Goal: Transaction & Acquisition: Purchase product/service

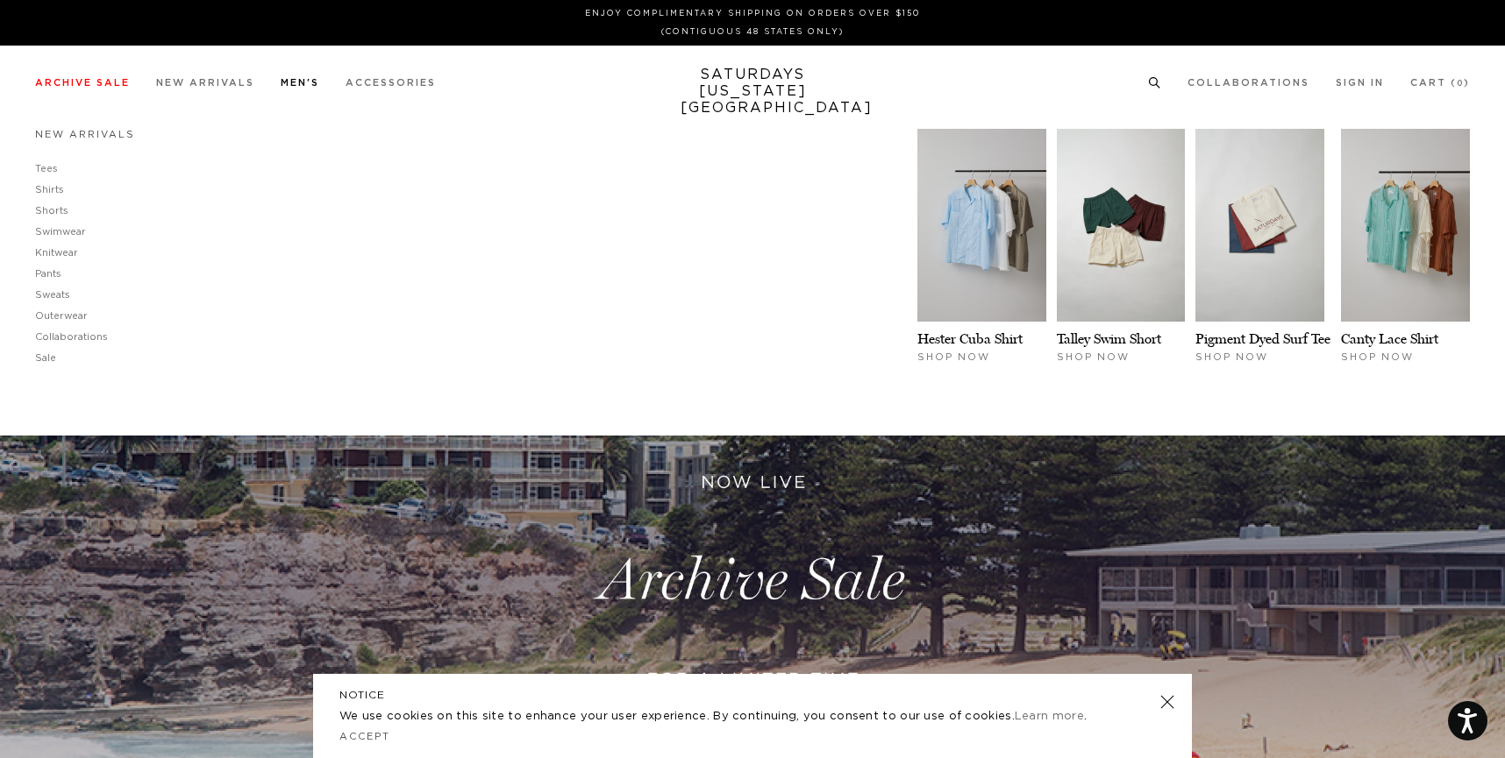
click at [99, 135] on link "New Arrivals" at bounding box center [85, 135] width 100 height 10
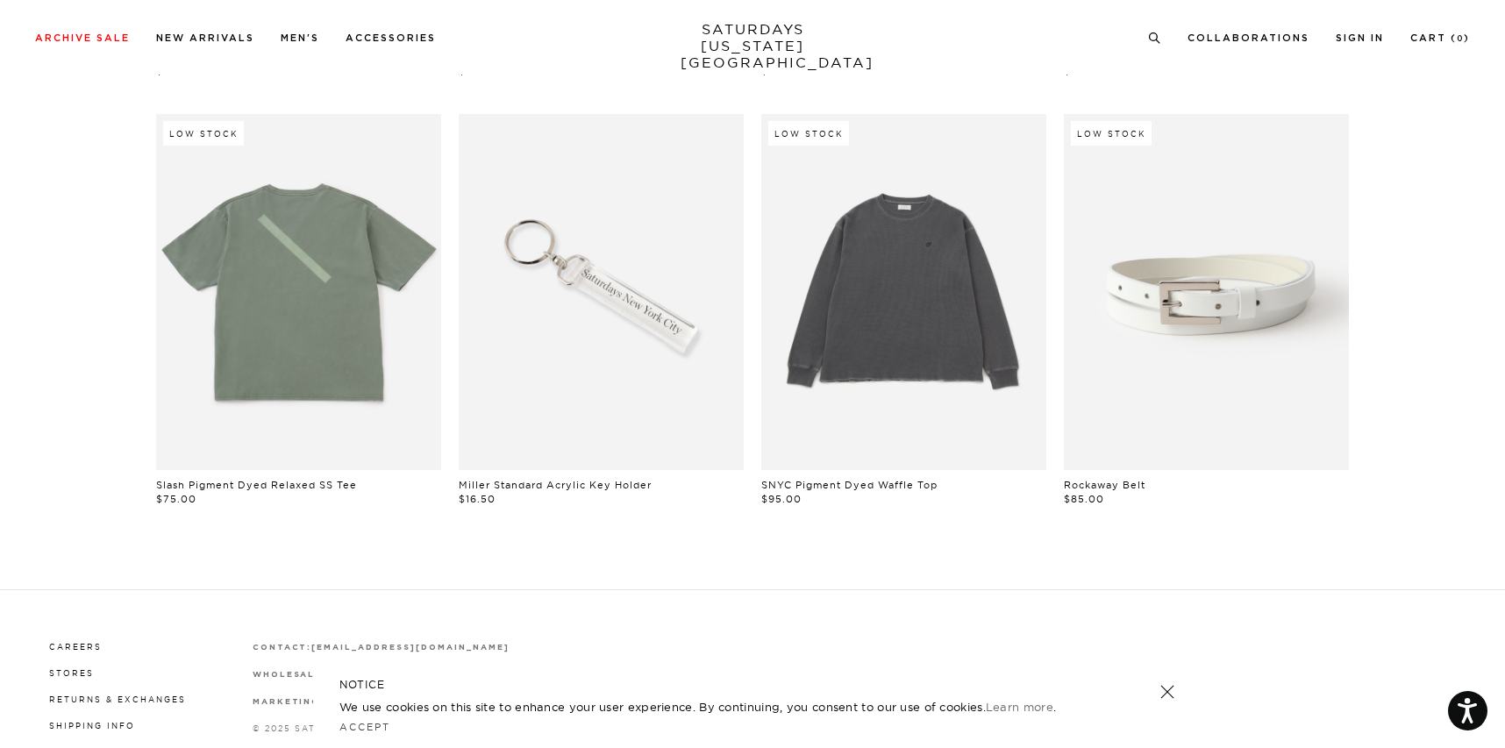
scroll to position [1384, 0]
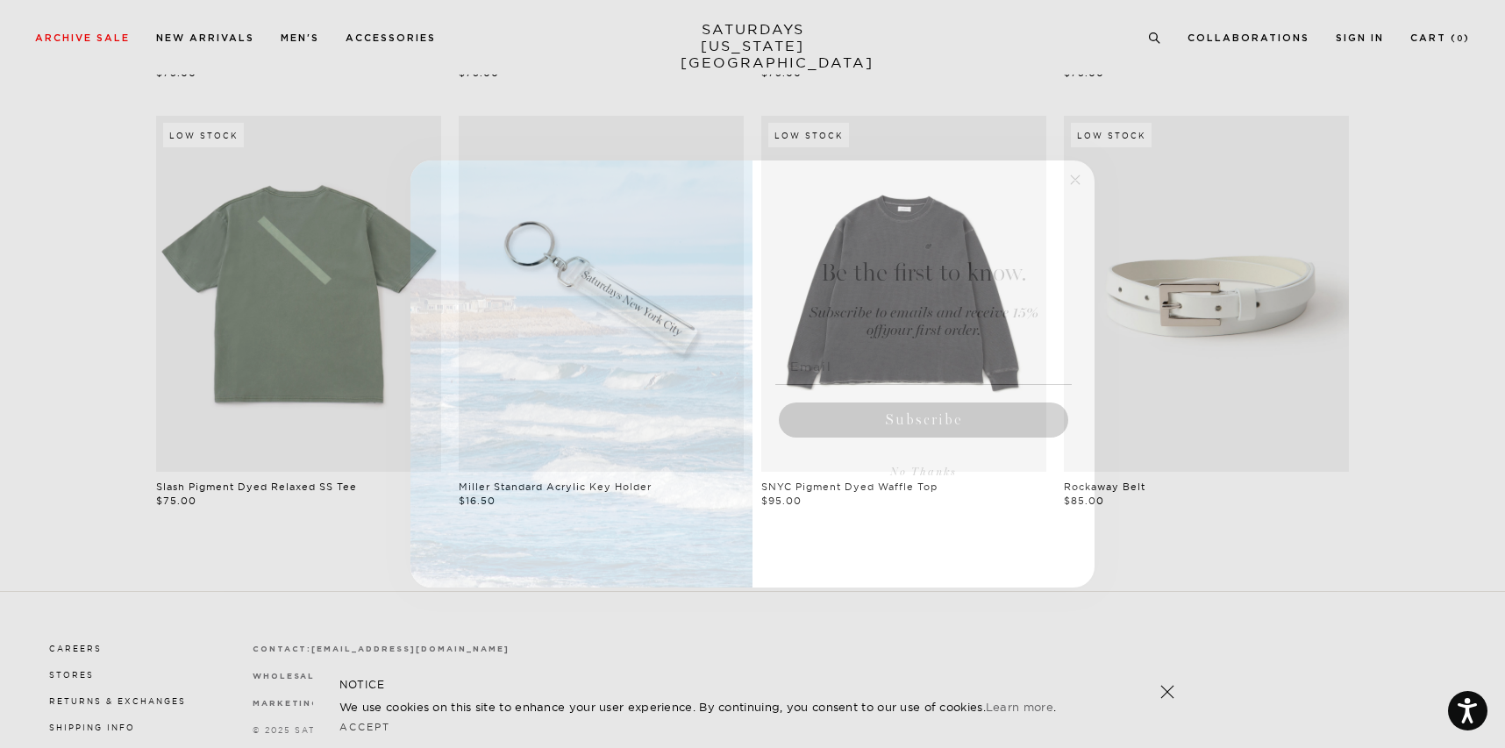
click at [1076, 178] on icon "Close dialog" at bounding box center [1075, 179] width 9 height 9
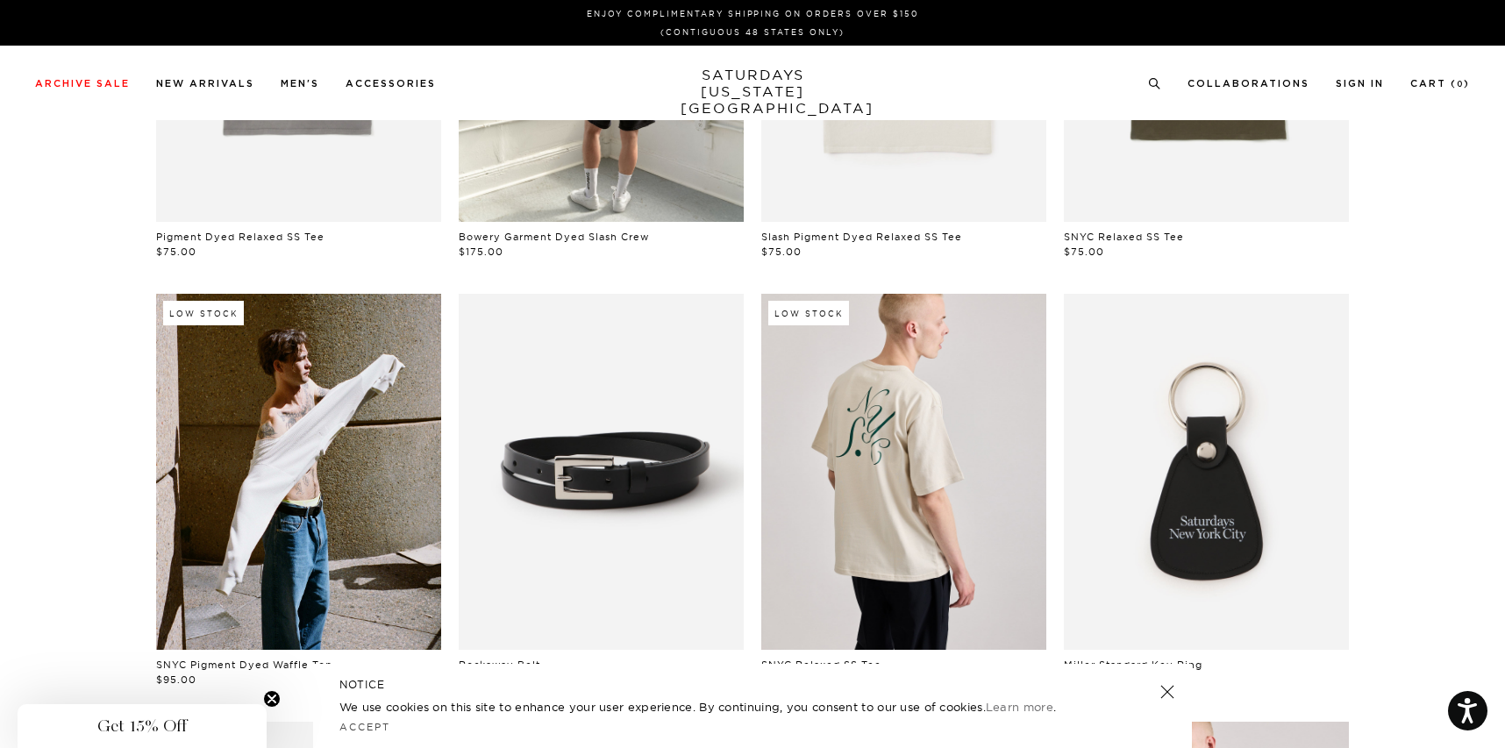
scroll to position [0, 0]
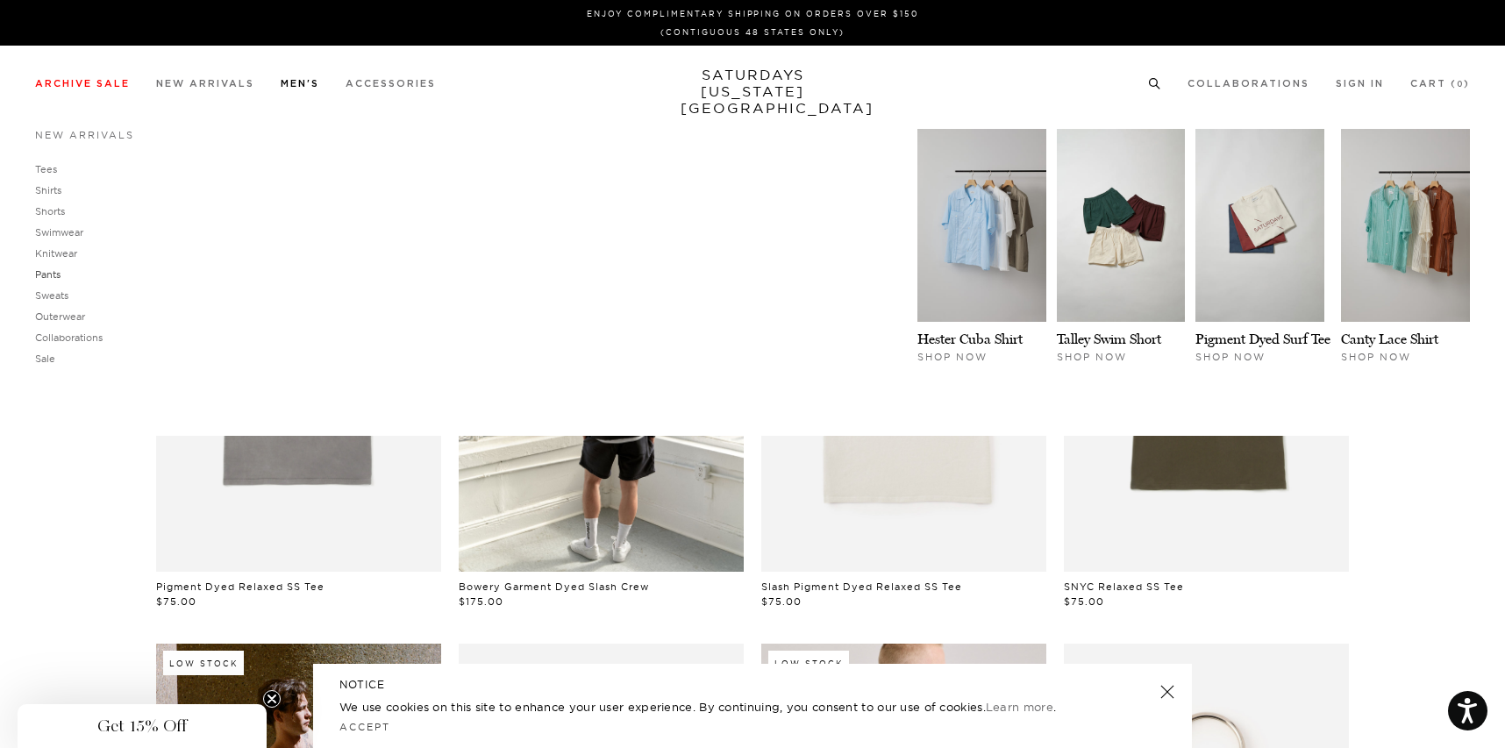
click at [58, 275] on link "Pants" at bounding box center [47, 274] width 25 height 12
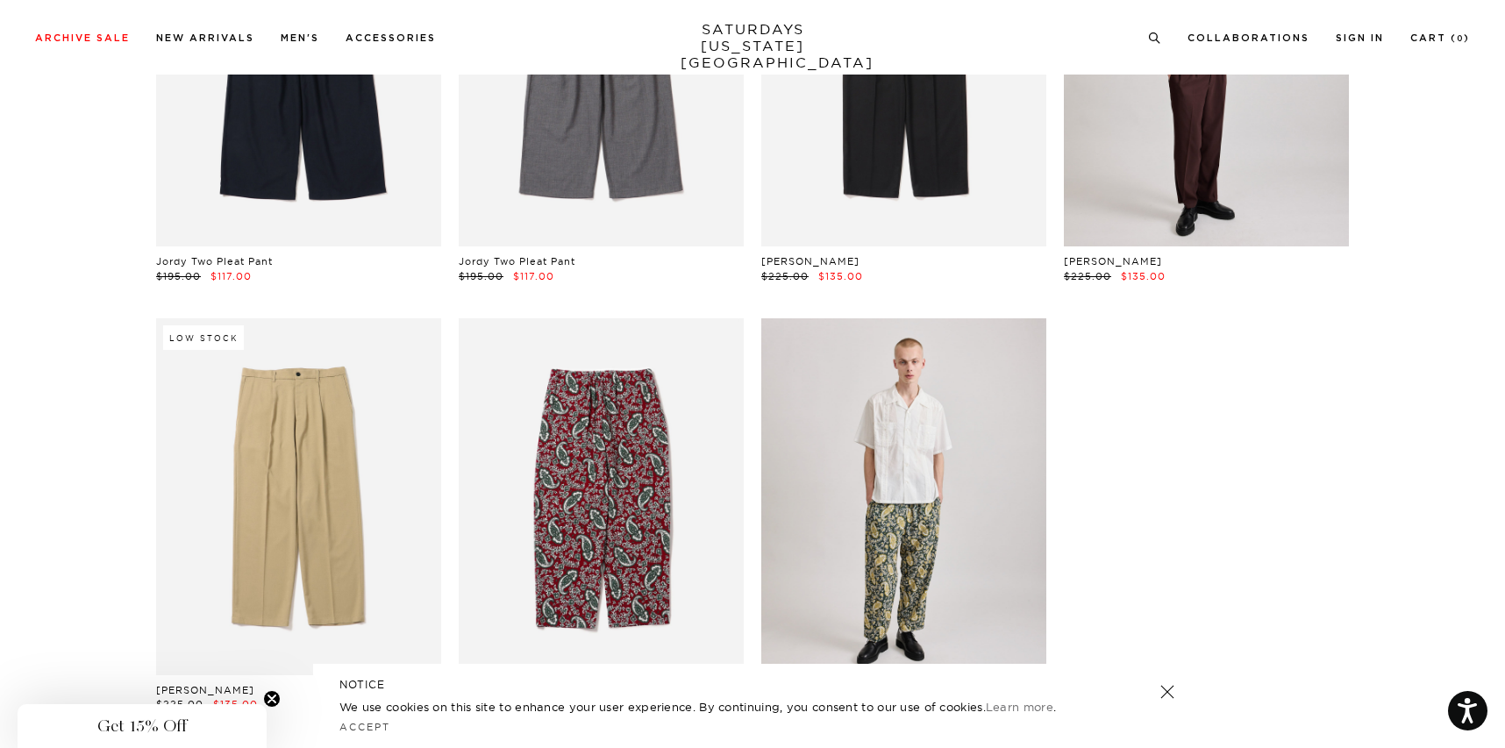
scroll to position [292, 0]
click at [917, 449] on link at bounding box center [903, 495] width 285 height 356
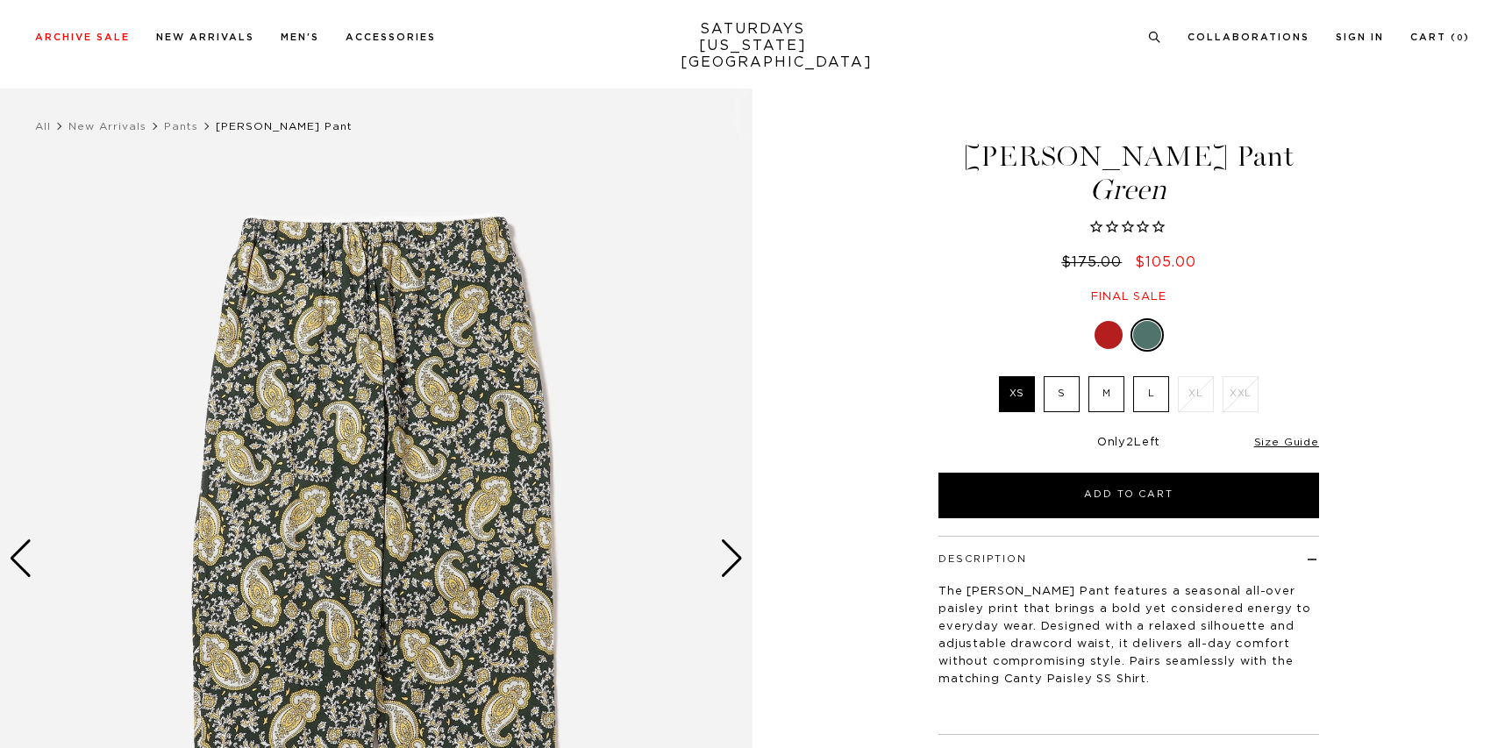
scroll to position [132, 0]
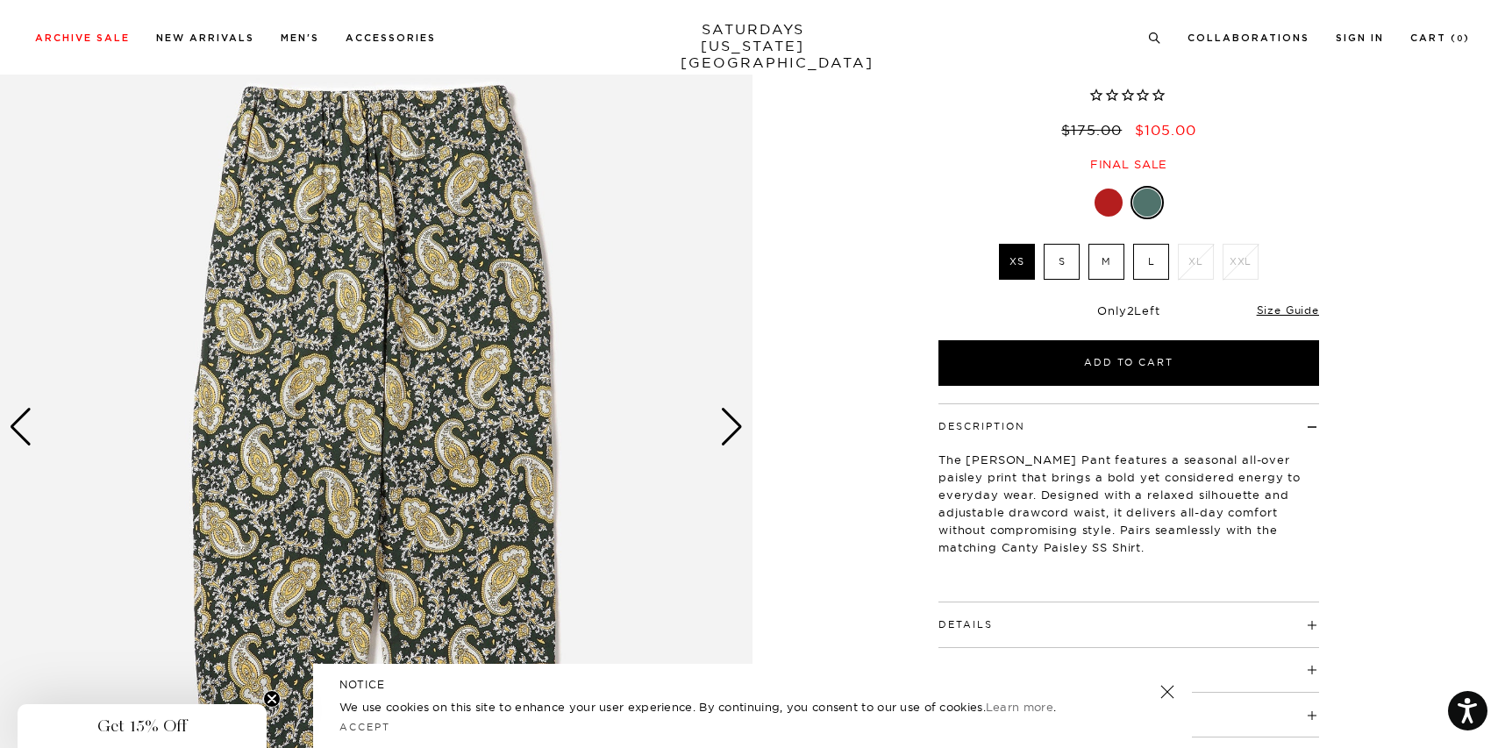
click at [744, 425] on img at bounding box center [376, 427] width 752 height 941
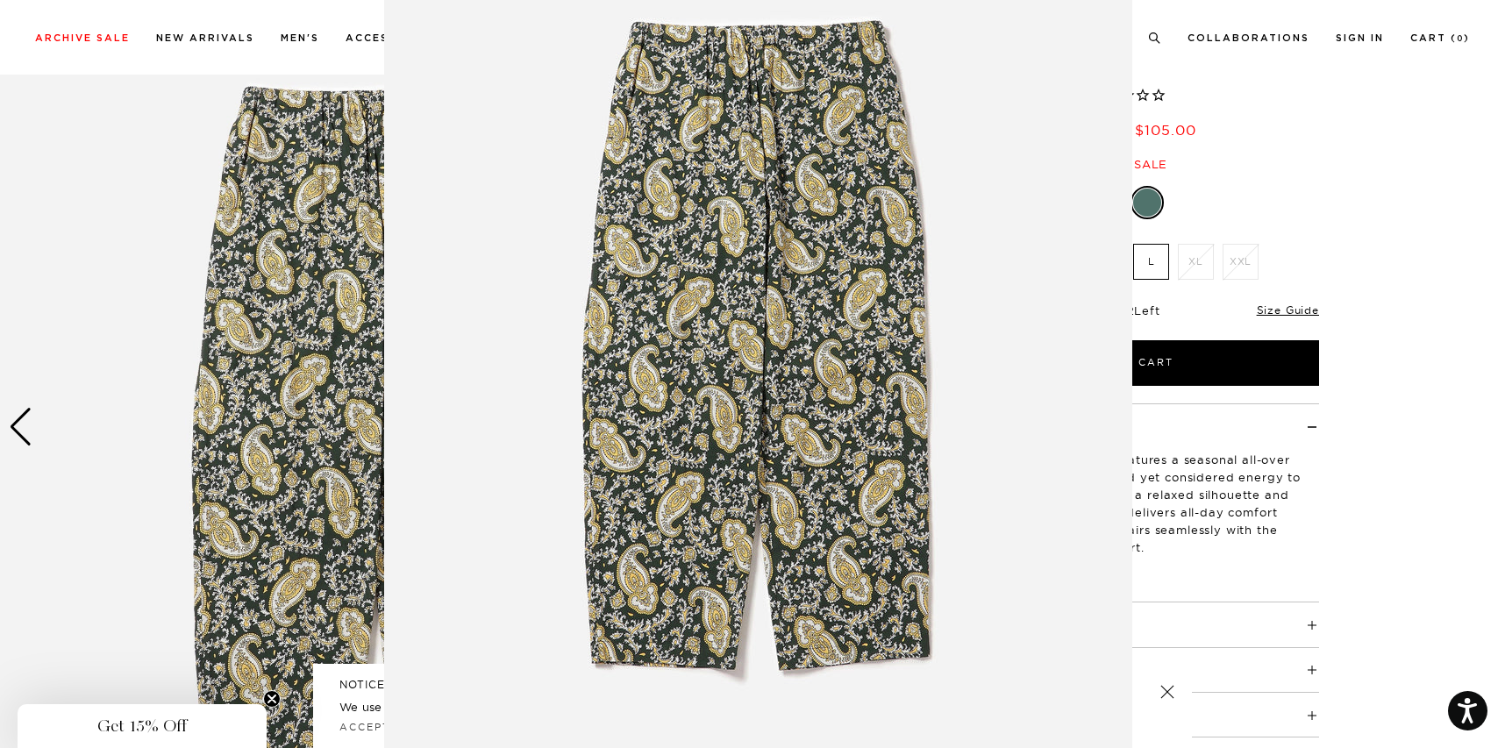
scroll to position [103, 0]
click at [1207, 571] on figure at bounding box center [752, 374] width 1505 height 748
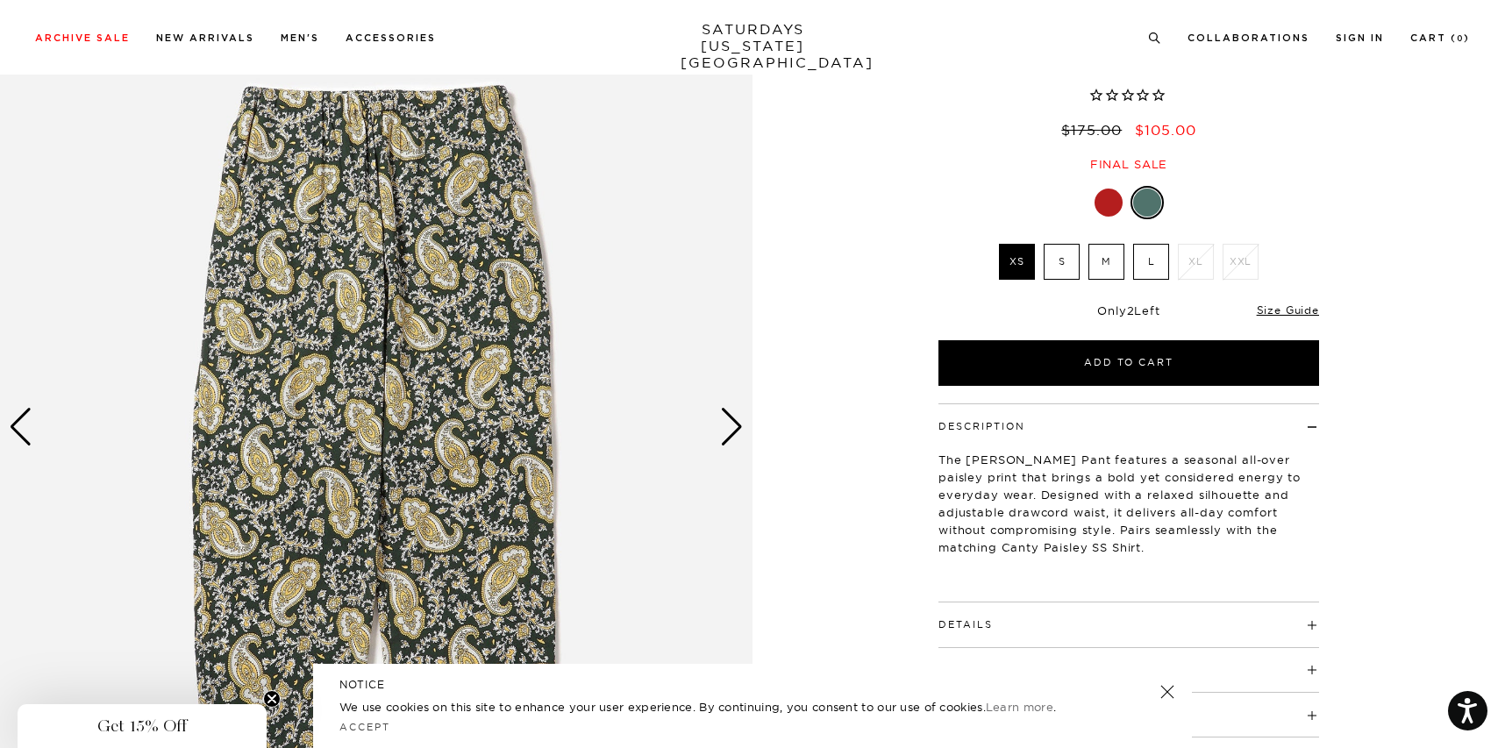
click at [722, 429] on div "Next slide" at bounding box center [732, 427] width 24 height 39
click at [739, 431] on div "Next slide" at bounding box center [732, 427] width 24 height 39
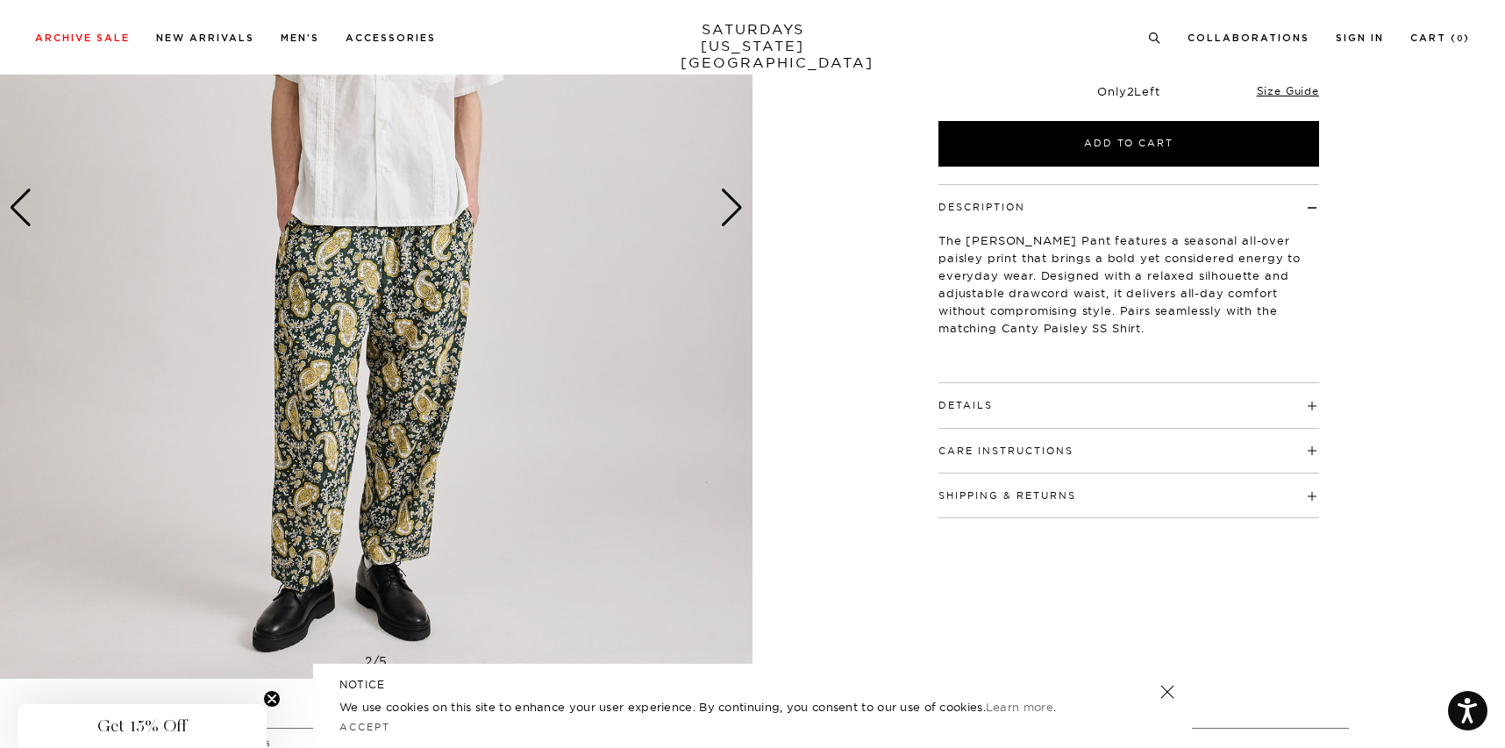
scroll to position [358, 0]
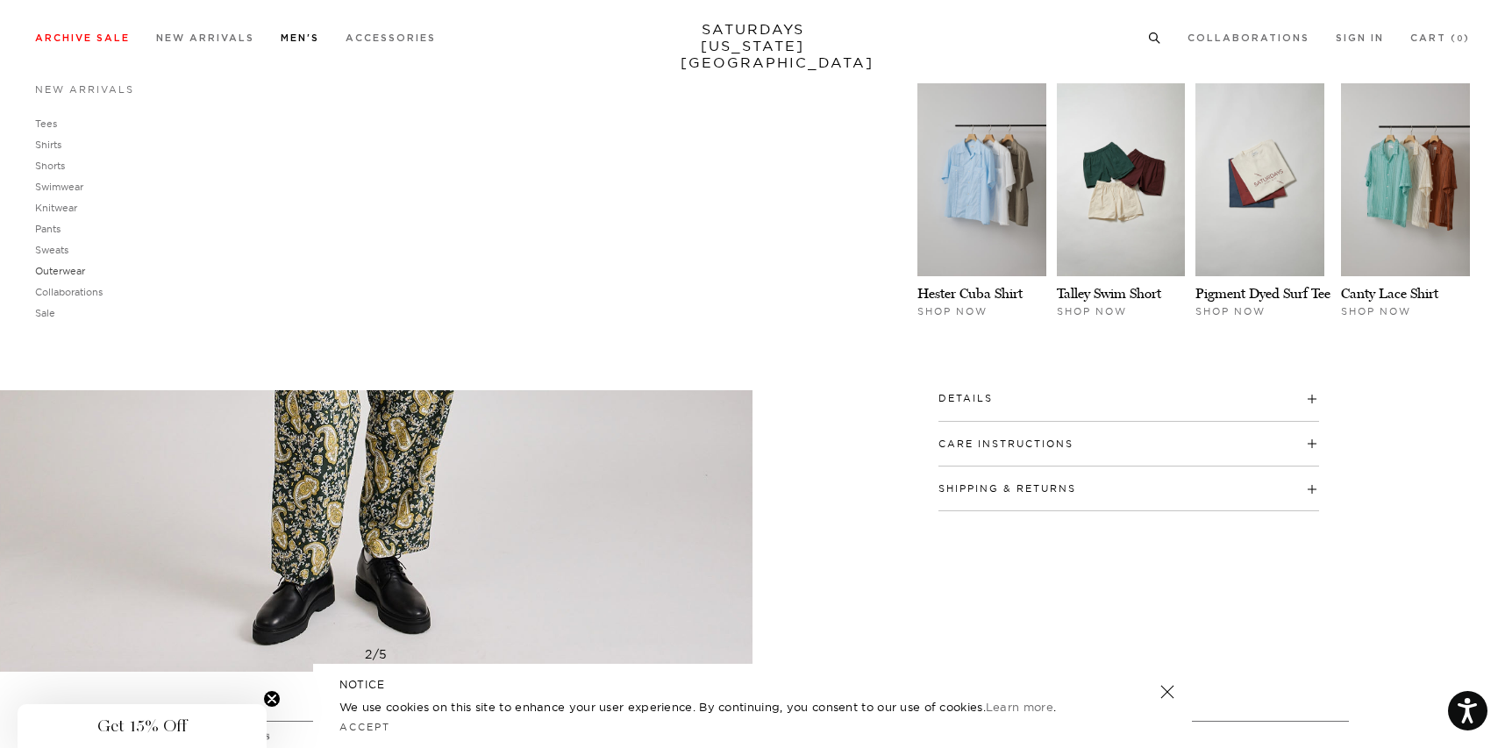
click at [71, 273] on link "Outerwear" at bounding box center [60, 271] width 50 height 12
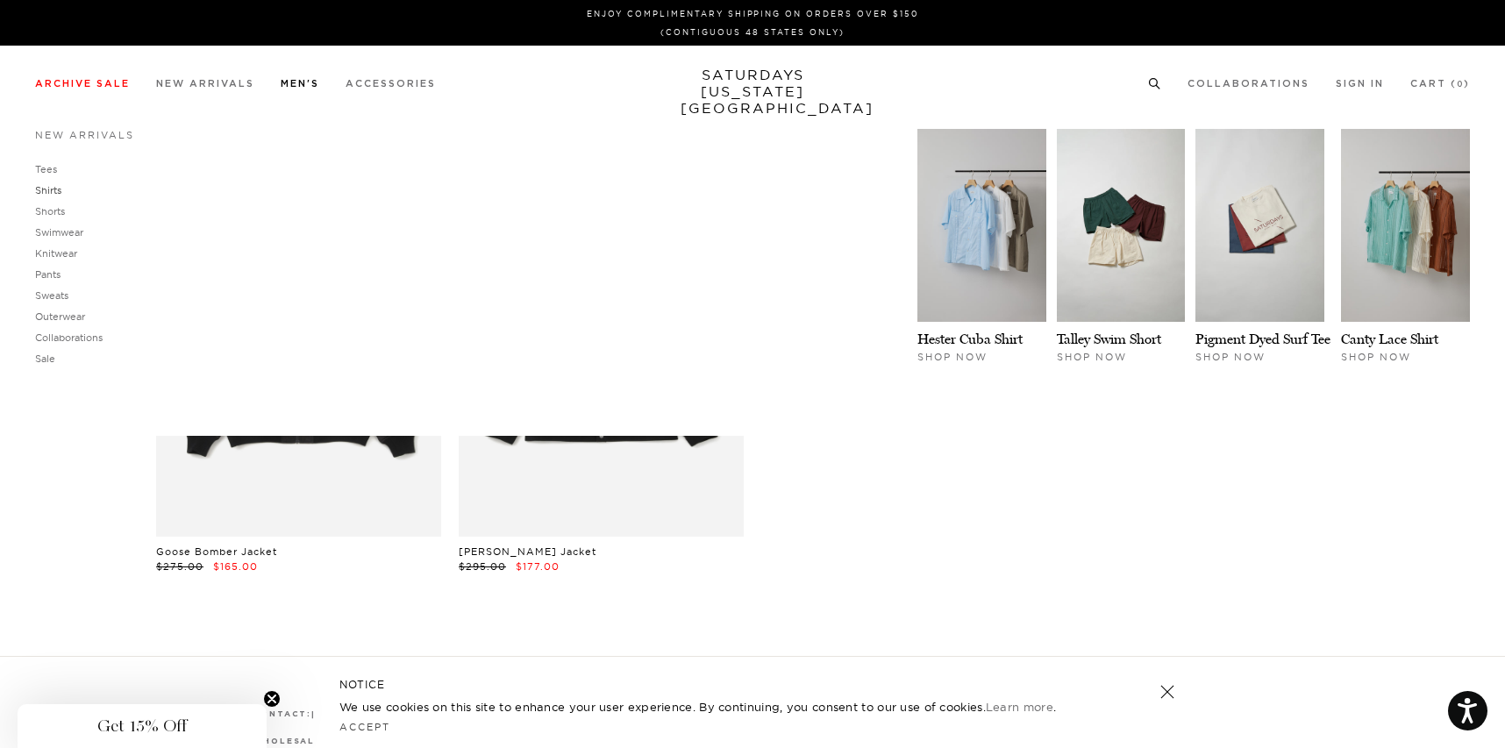
click at [51, 190] on link "Shirts" at bounding box center [48, 190] width 26 height 12
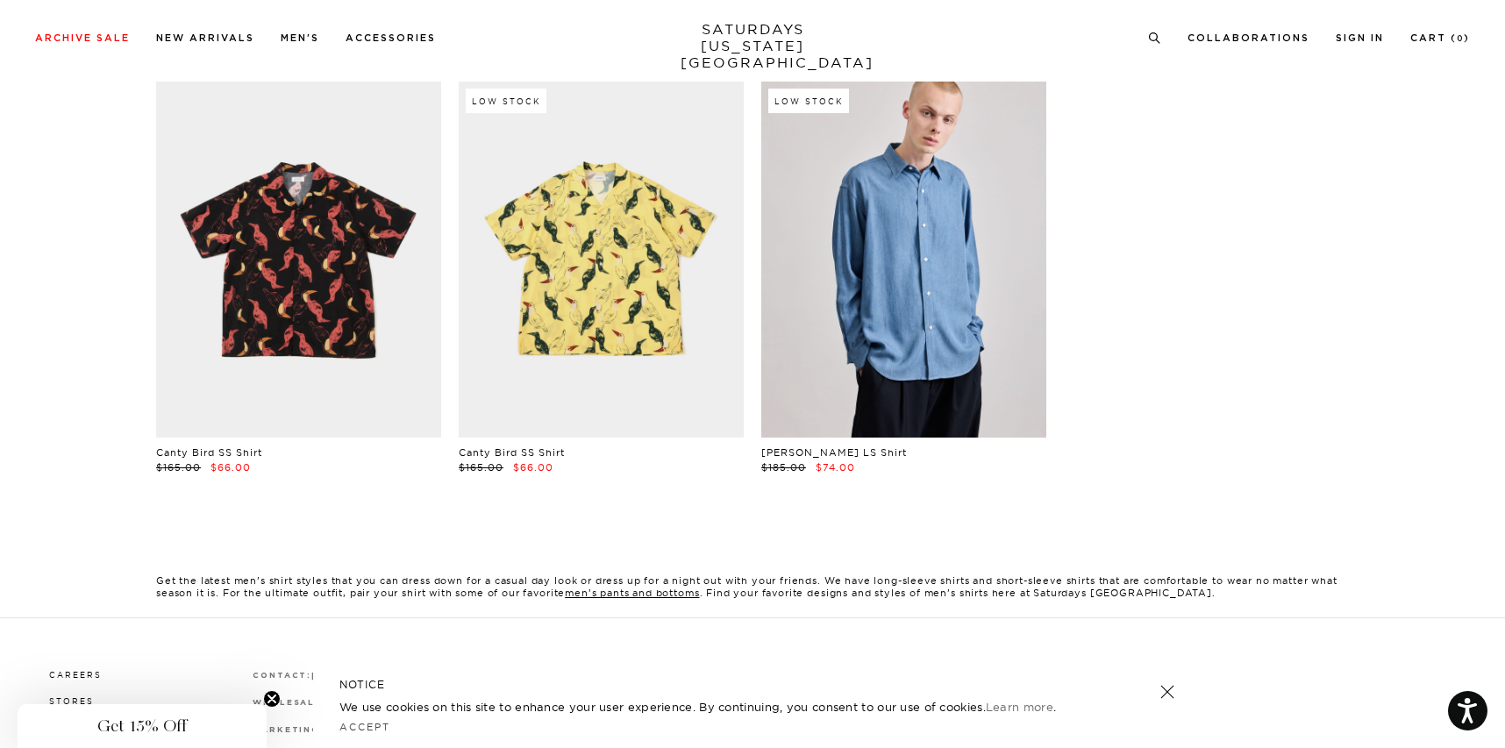
scroll to position [1400, 0]
